Goal: Transaction & Acquisition: Purchase product/service

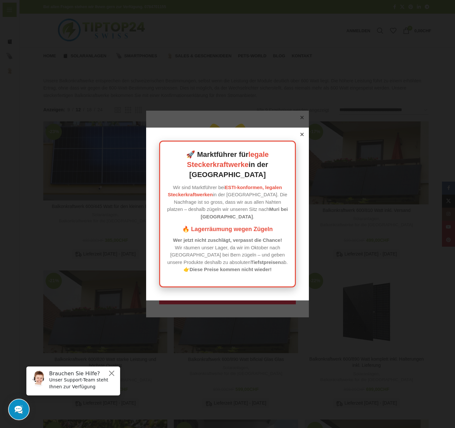
click at [300, 136] on icon at bounding box center [301, 134] width 3 height 3
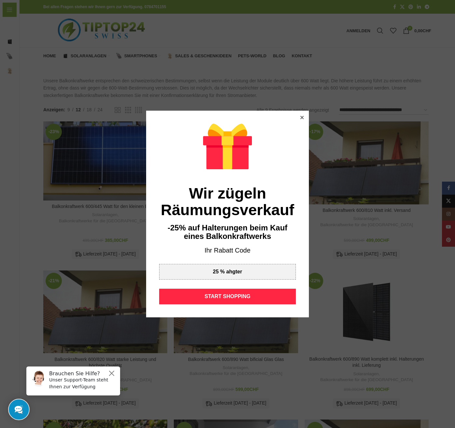
click at [300, 116] on icon at bounding box center [301, 117] width 3 height 3
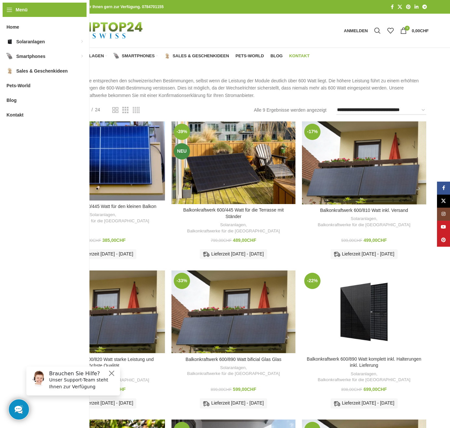
click at [300, 56] on span "Kontakt" at bounding box center [299, 55] width 20 height 5
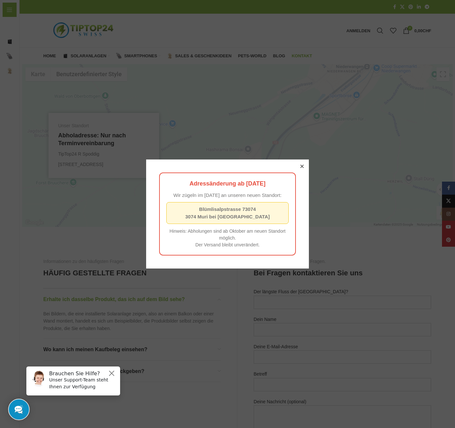
click at [300, 165] on icon at bounding box center [301, 166] width 3 height 3
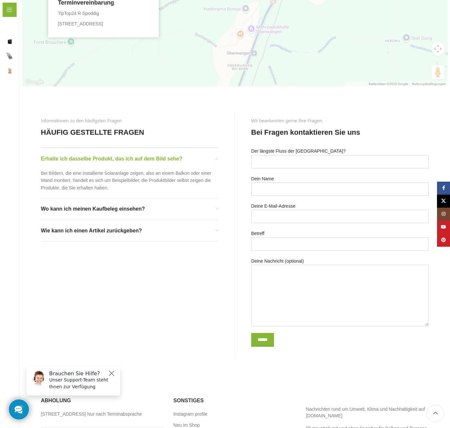
scroll to position [220, 0]
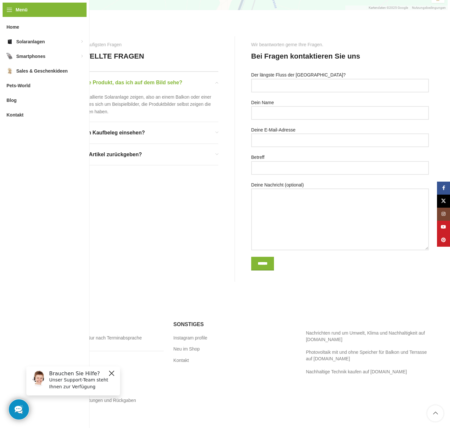
click at [112, 373] on button "Close" at bounding box center [112, 373] width 8 height 8
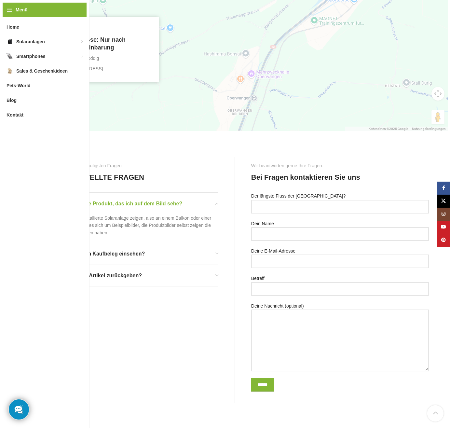
scroll to position [0, 0]
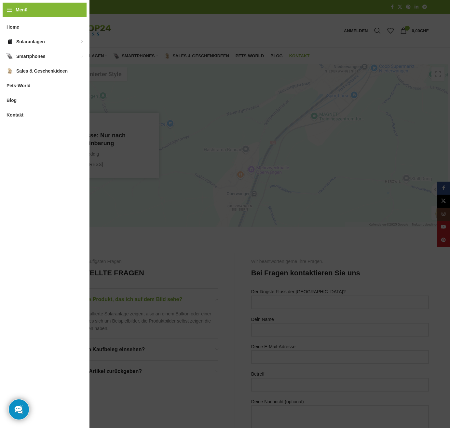
click at [11, 114] on span "Kontakt" at bounding box center [15, 115] width 17 height 12
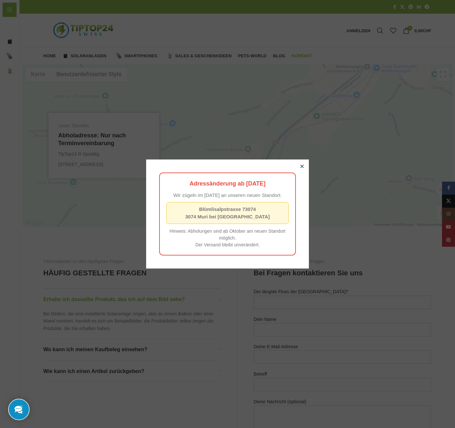
click at [300, 165] on icon at bounding box center [301, 166] width 3 height 3
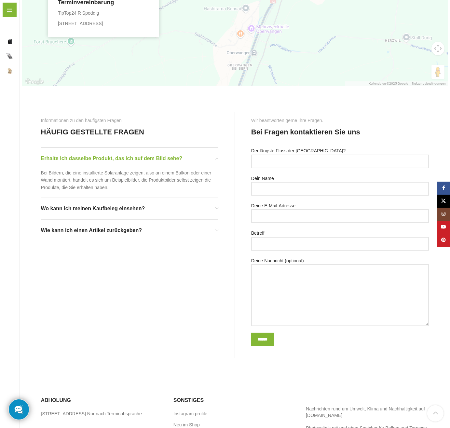
scroll to position [220, 0]
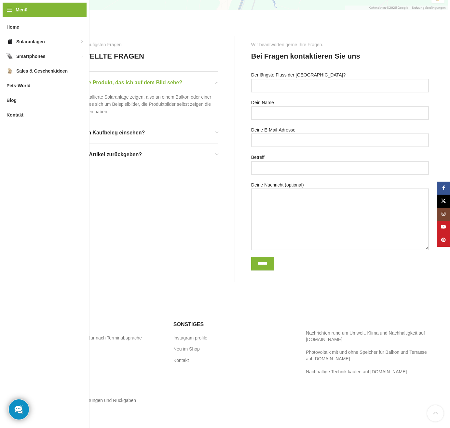
click at [51, 412] on link "Impressum" at bounding box center [52, 411] width 23 height 7
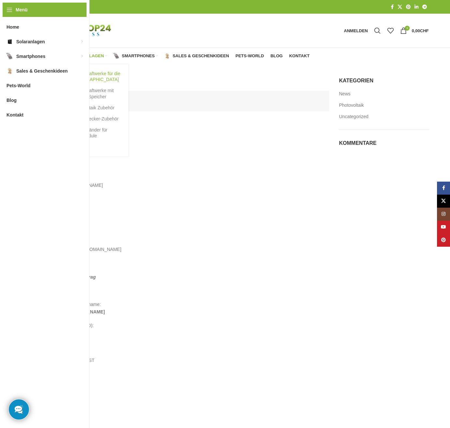
click at [90, 73] on link "Balkonkraftwerke für die [GEOGRAPHIC_DATA]" at bounding box center [92, 76] width 59 height 17
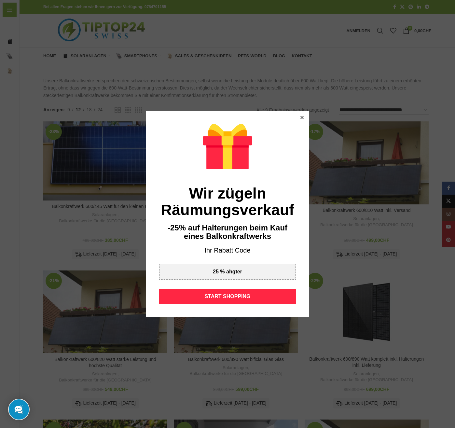
click at [300, 117] on icon at bounding box center [301, 117] width 3 height 3
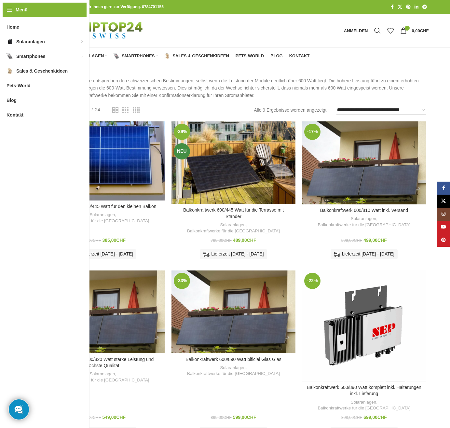
click at [389, 319] on div "Balkonkraftwerk 600/890 Watt komplett inkl. Halterungen inkl. Lieferung" at bounding box center [394, 325] width 21 height 111
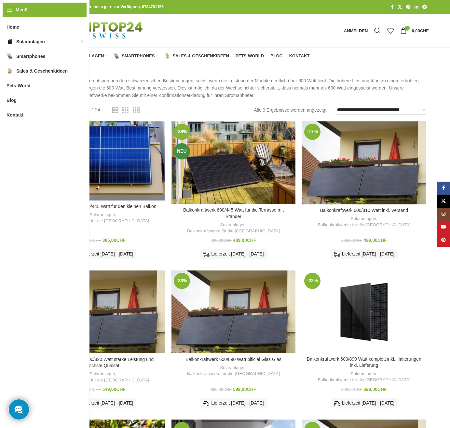
click at [214, 30] on div at bounding box center [251, 31] width 178 height 34
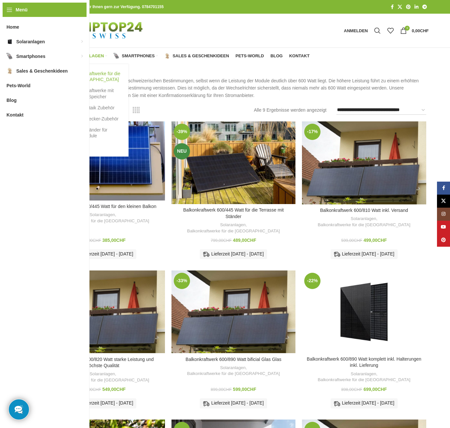
click at [81, 73] on link "Balkonkraftwerke für die [GEOGRAPHIC_DATA]" at bounding box center [92, 76] width 59 height 17
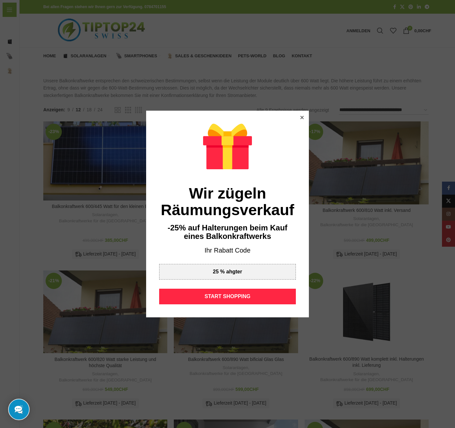
click at [300, 117] on icon at bounding box center [301, 117] width 3 height 3
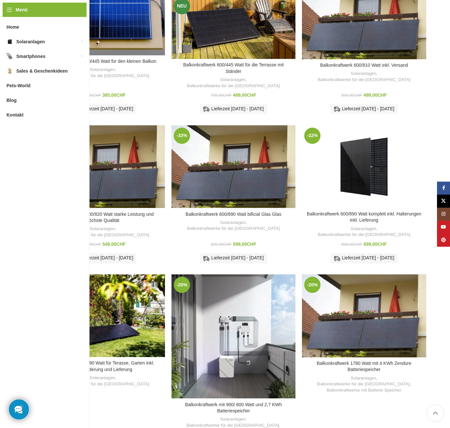
scroll to position [146, 0]
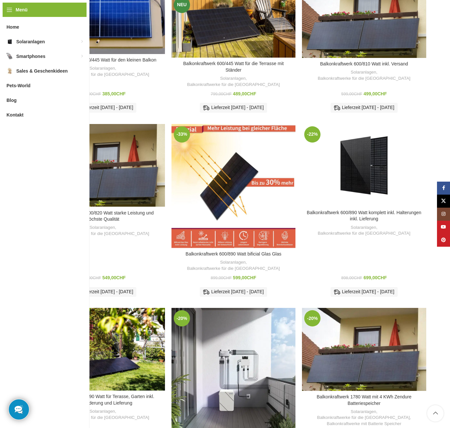
click at [250, 199] on div "Balkonkraftwerk 600/890 Watt bificial Glas Glas" at bounding box center [244, 186] width 21 height 124
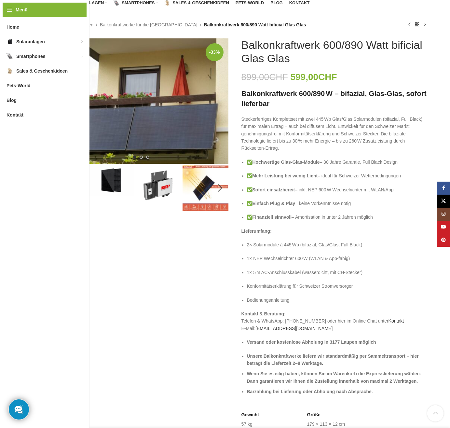
scroll to position [69, 0]
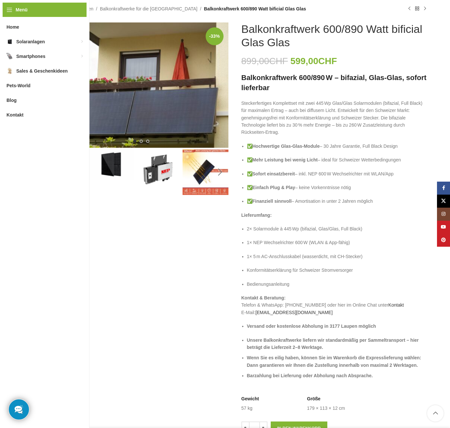
click at [220, 172] on div "Next slide" at bounding box center [220, 172] width 16 height 16
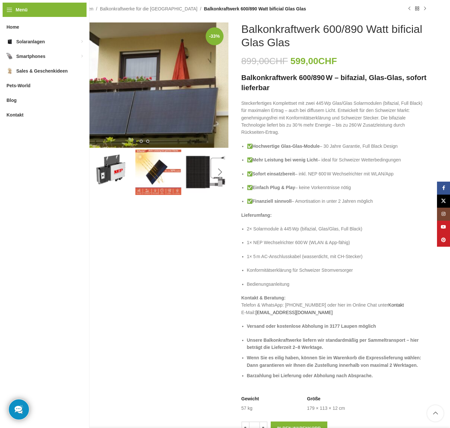
click at [221, 171] on div "Next slide" at bounding box center [220, 172] width 16 height 16
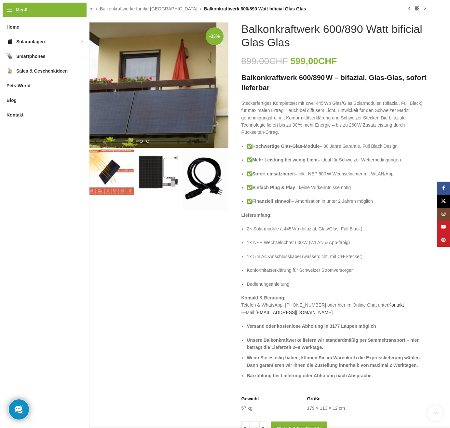
click at [220, 178] on div "Next slide" at bounding box center [220, 179] width 16 height 16
click at [221, 178] on div "Next slide" at bounding box center [220, 179] width 16 height 16
click at [53, 9] on link "Startseite" at bounding box center [50, 8] width 19 height 7
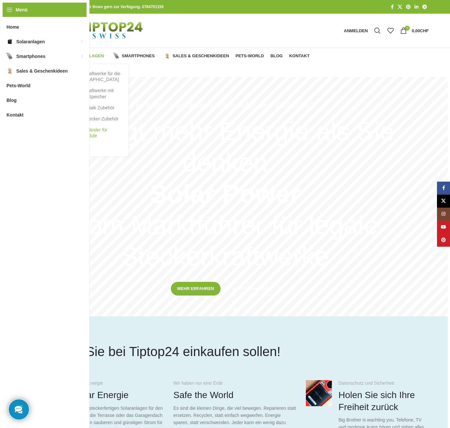
click at [83, 130] on link "Halter Ständer für Solarmodule" at bounding box center [92, 132] width 59 height 17
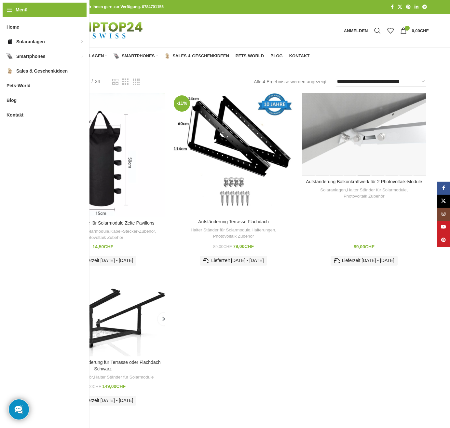
click at [365, 138] on div "Aufständerung Balkonkraftwerk für 2 Photovoltaik-Module" at bounding box center [364, 134] width 14 height 83
